Goal: Information Seeking & Learning: Stay updated

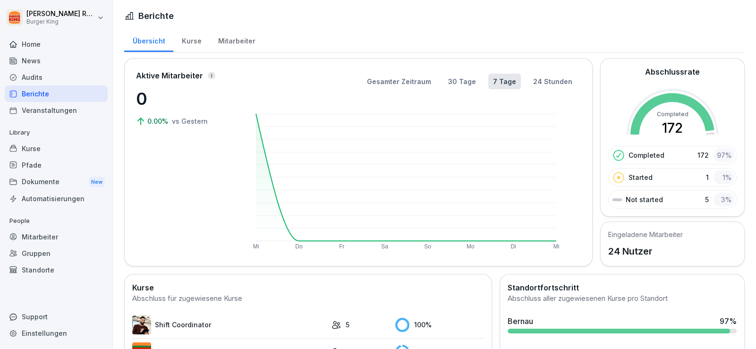
click at [39, 58] on div "News" at bounding box center [56, 60] width 103 height 17
